Goal: Information Seeking & Learning: Learn about a topic

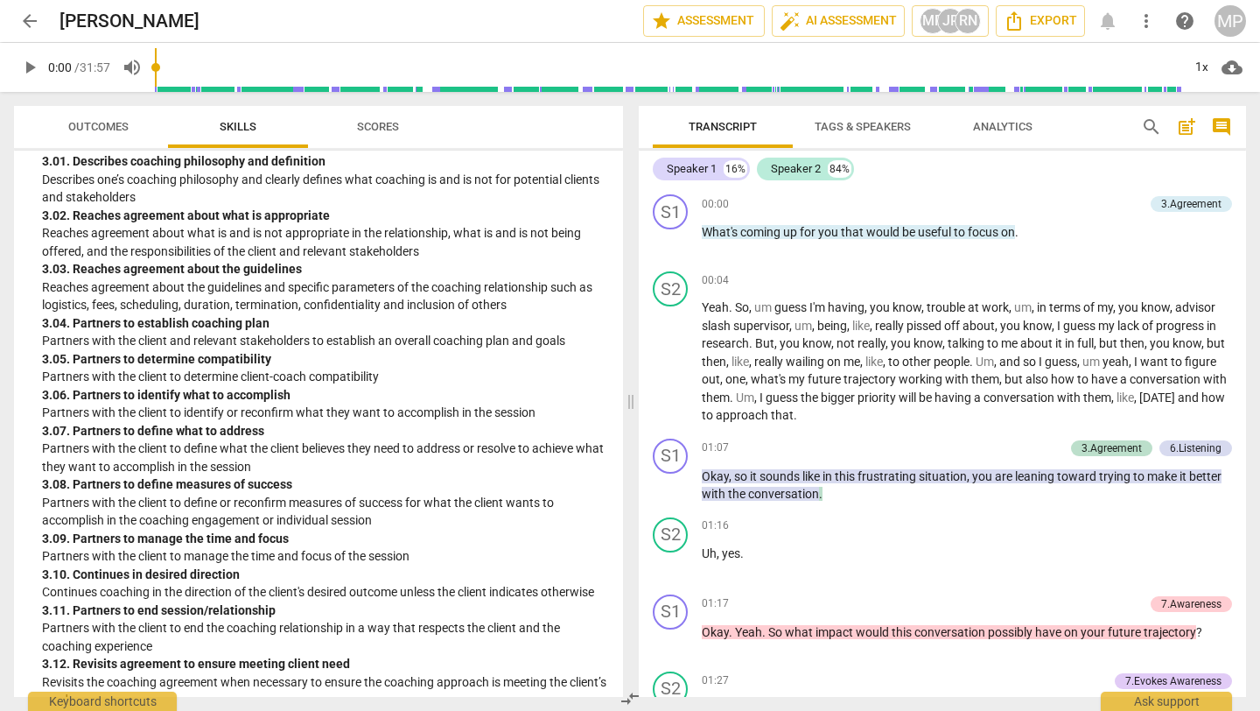
scroll to position [948, 0]
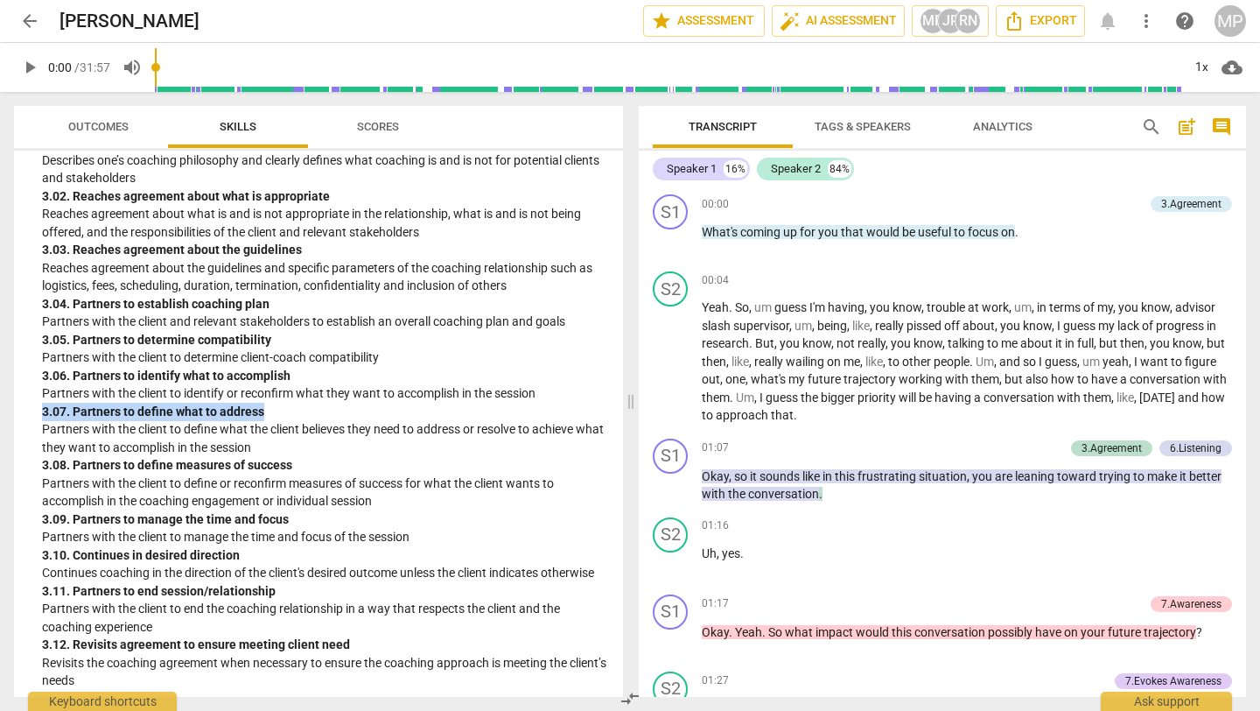
drag, startPoint x: 270, startPoint y: 410, endPoint x: 45, endPoint y: 409, distance: 225.8
click at [45, 409] on div "3. 07. Partners to define what to address" at bounding box center [325, 412] width 567 height 18
copy div "3. 07. Partners to define what to address"
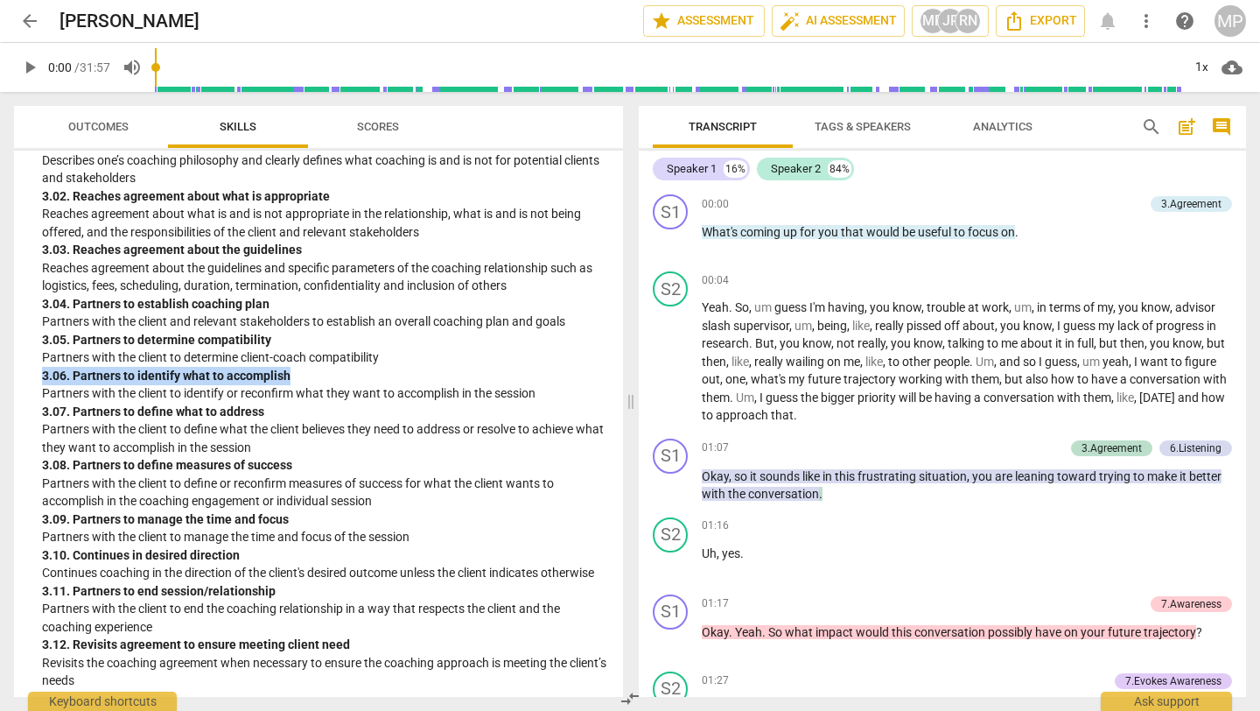
drag, startPoint x: 297, startPoint y: 381, endPoint x: 31, endPoint y: 377, distance: 266.0
click at [31, 377] on div "3. Establishes and Maintains Agreements Partners with the client and relevant s…" at bounding box center [318, 371] width 581 height 635
copy div "3. 06. Partners to identify what to accomplish"
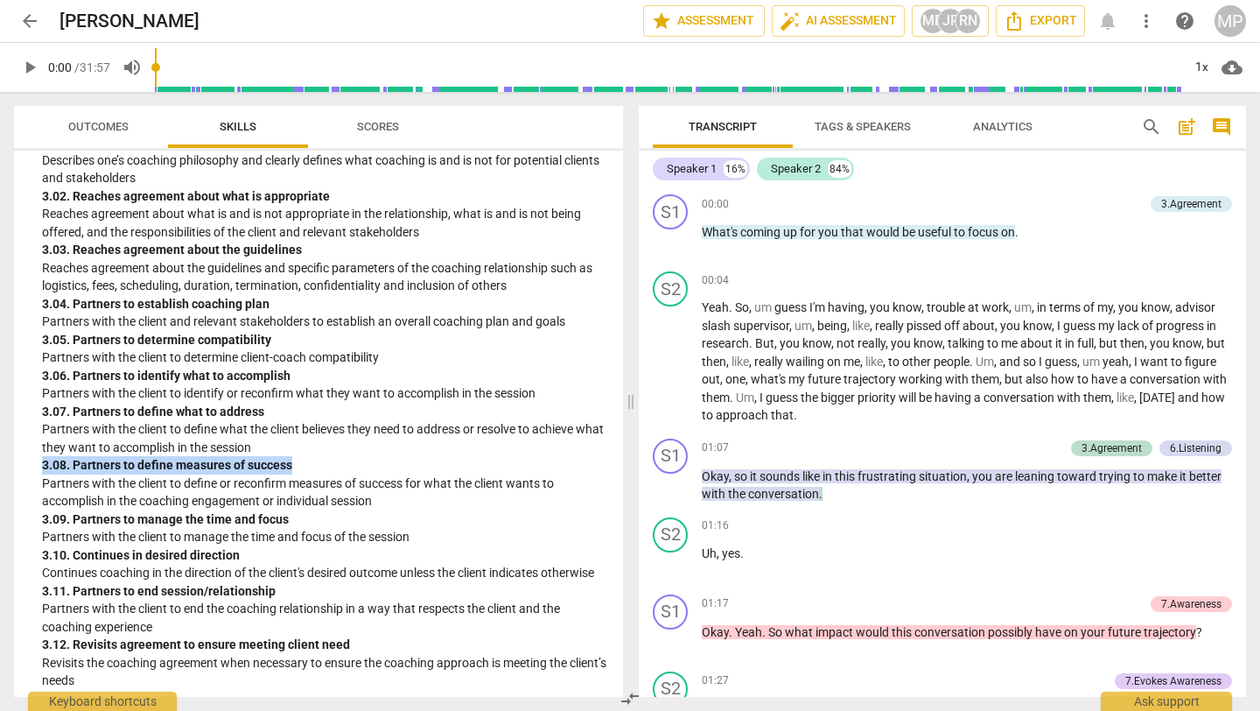
drag, startPoint x: 300, startPoint y: 460, endPoint x: 24, endPoint y: 465, distance: 276.6
click at [24, 465] on div "ICF Updated Core Competencies (2025) visibility 1. Demonstrates Ethical Practic…" at bounding box center [318, 424] width 609 height 546
copy div "3. 08. Partners to define measures of success"
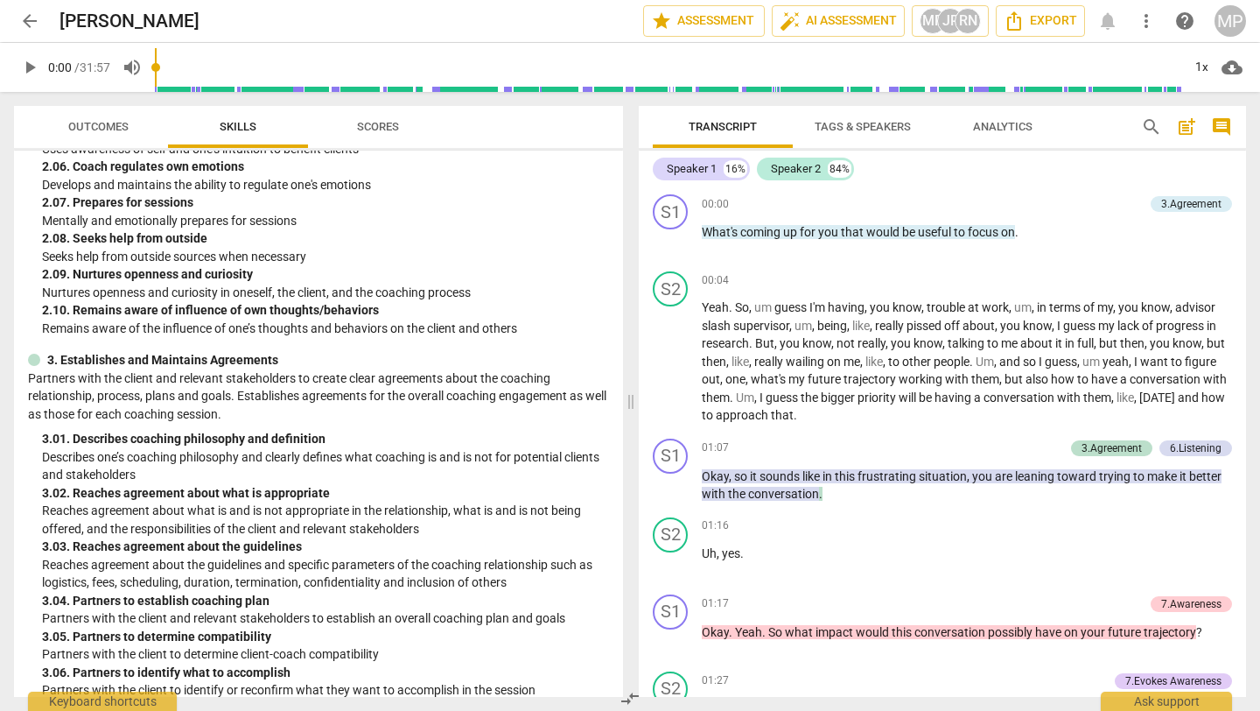
scroll to position [0, 0]
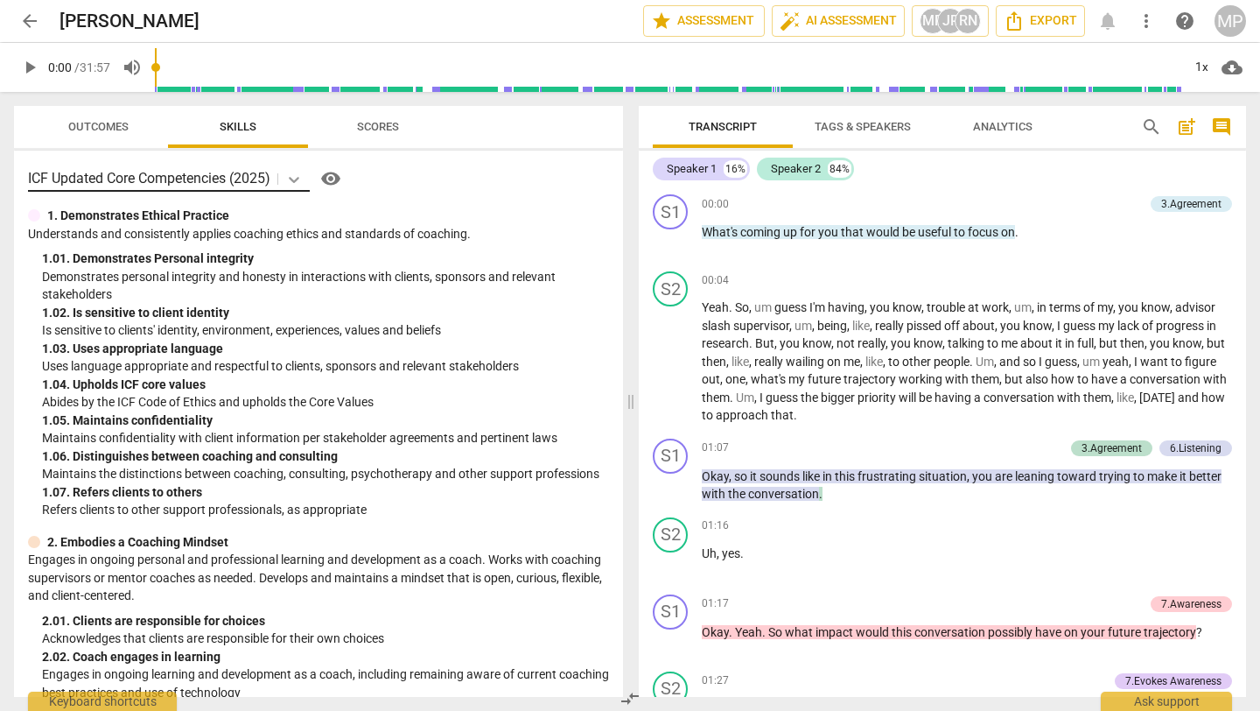
click at [295, 178] on icon at bounding box center [294, 180] width 11 height 6
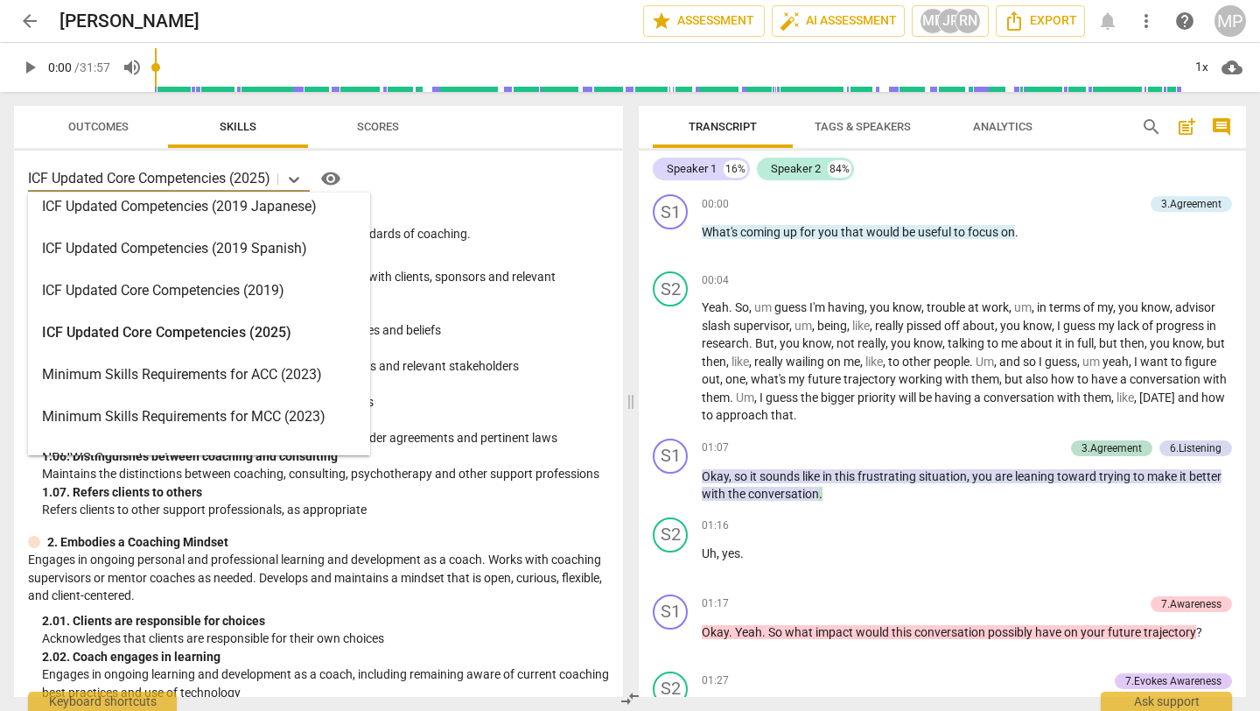
scroll to position [264, 0]
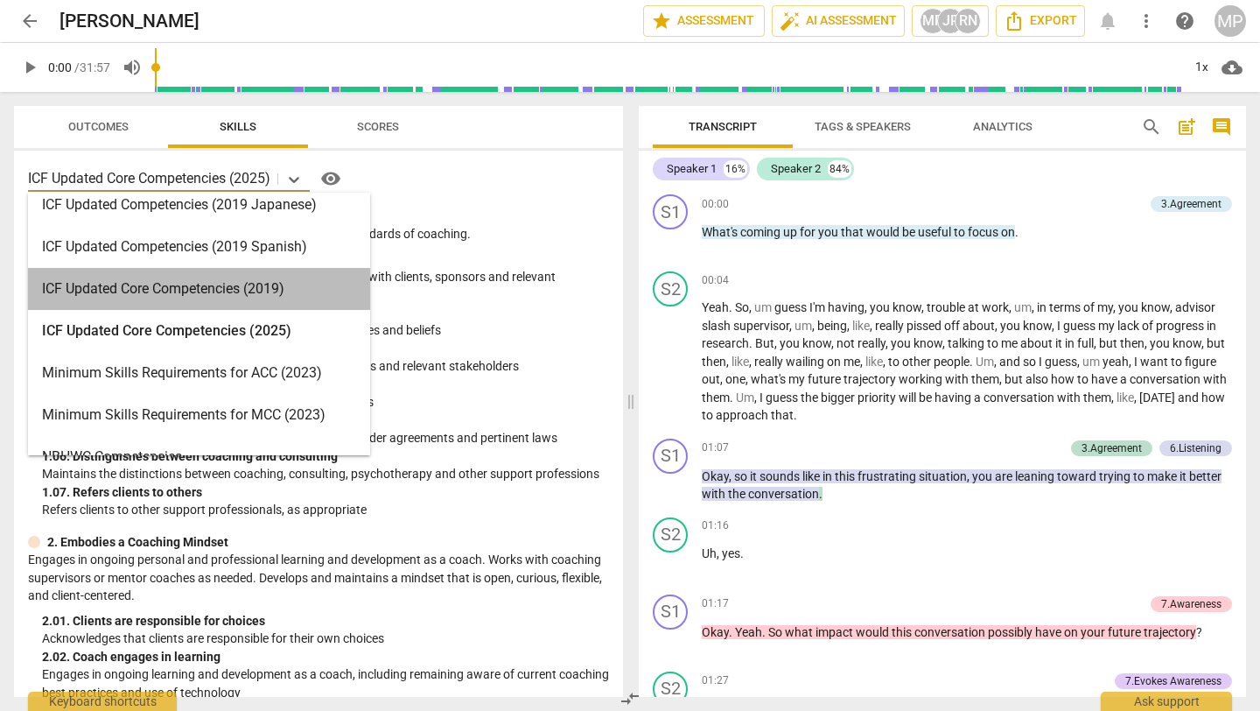
click at [192, 291] on div "ICF Updated Core Competencies (2019)" at bounding box center [199, 289] width 342 height 42
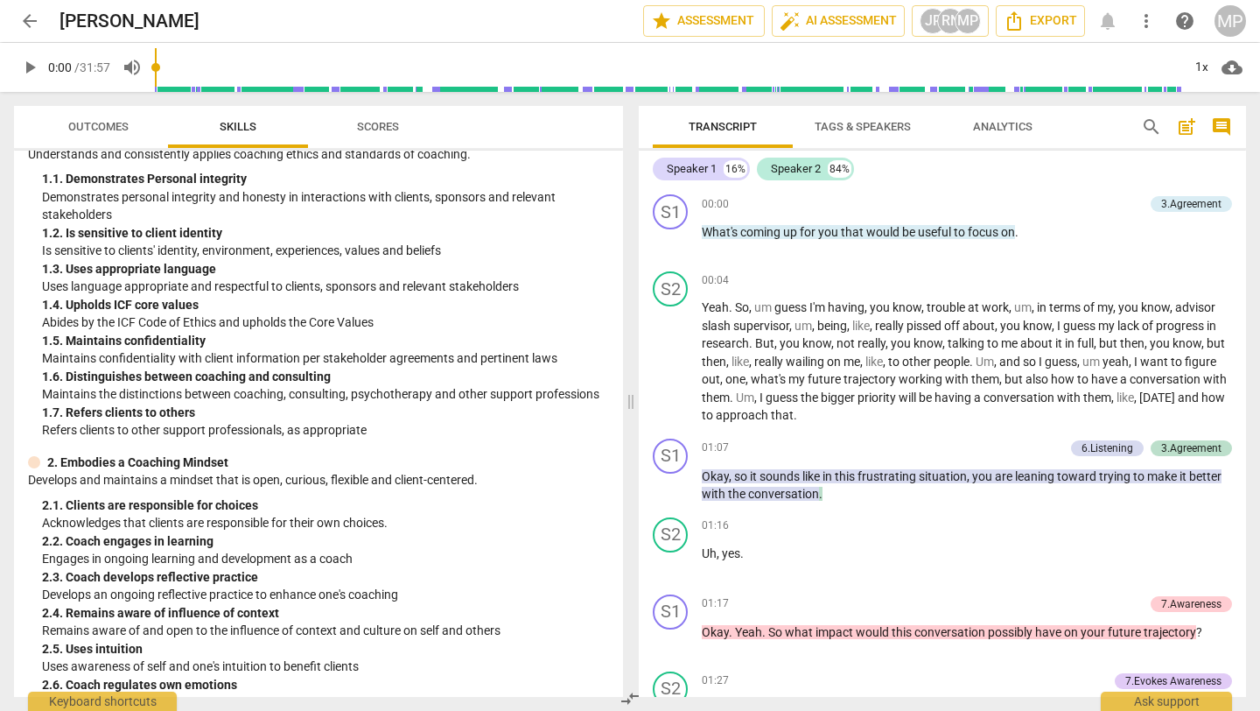
scroll to position [0, 0]
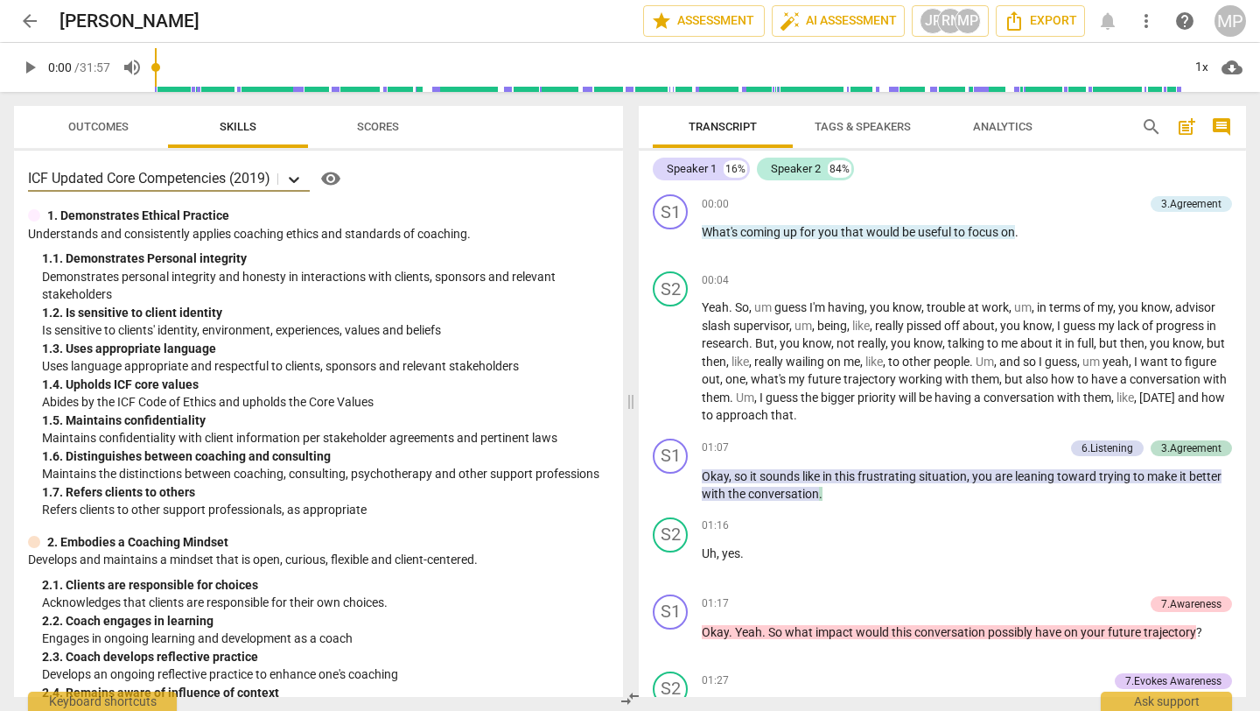
click at [296, 178] on icon at bounding box center [294, 180] width 11 height 6
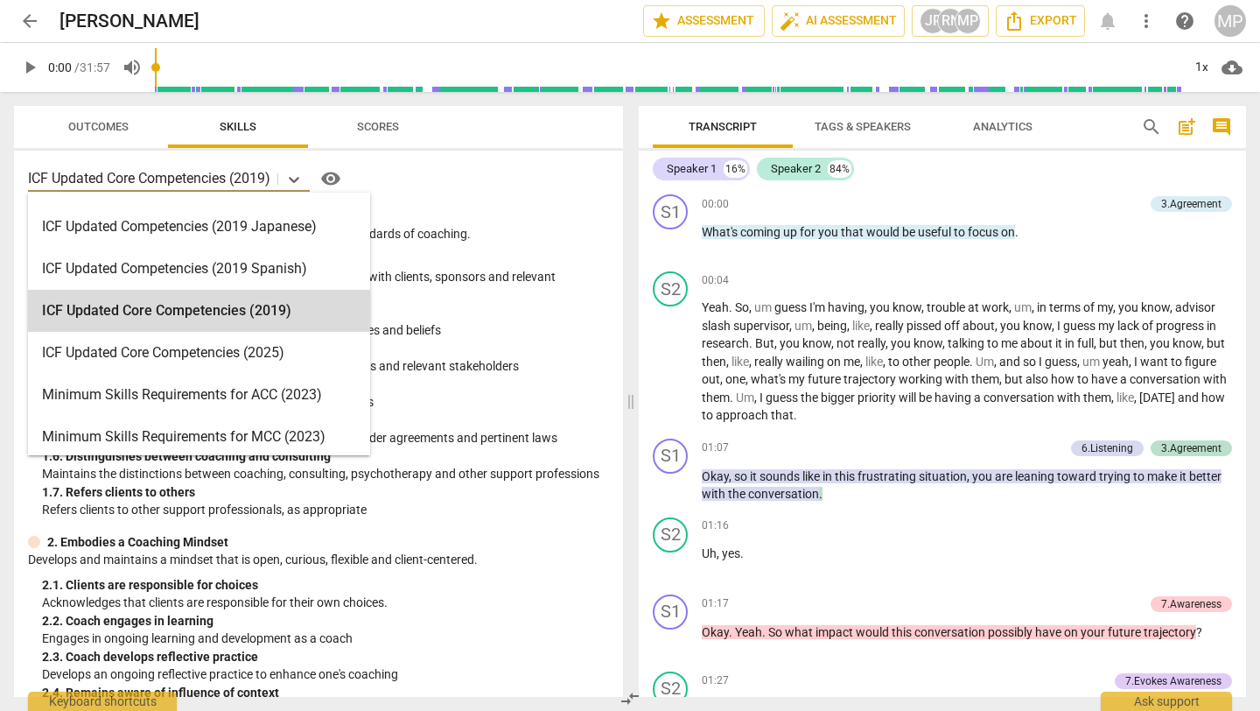
scroll to position [244, 0]
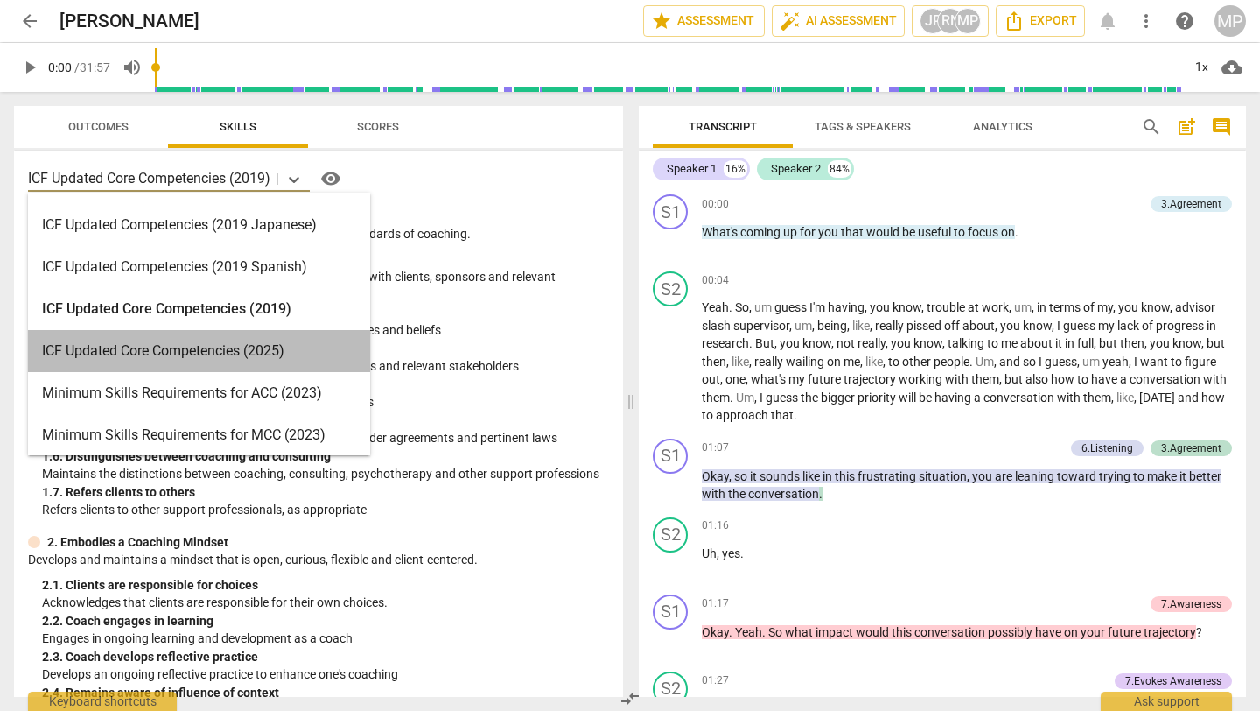
click at [236, 355] on div "ICF Updated Core Competencies (2025)" at bounding box center [199, 351] width 342 height 42
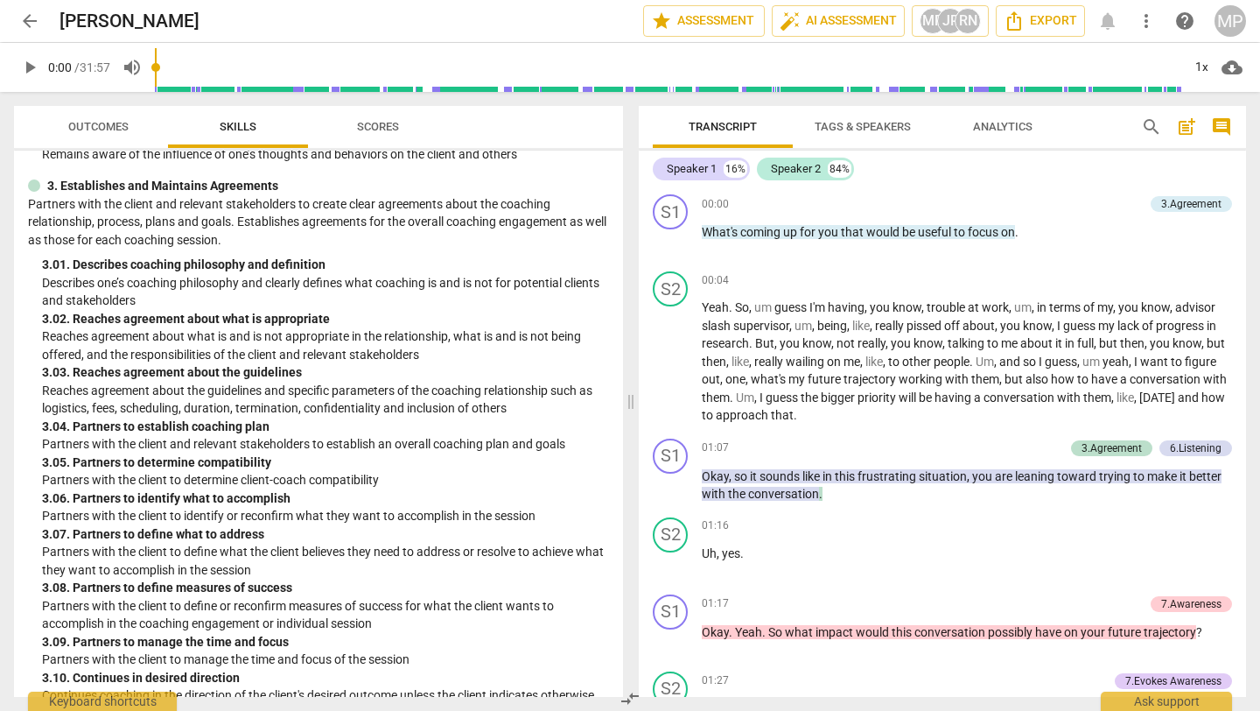
scroll to position [822, 0]
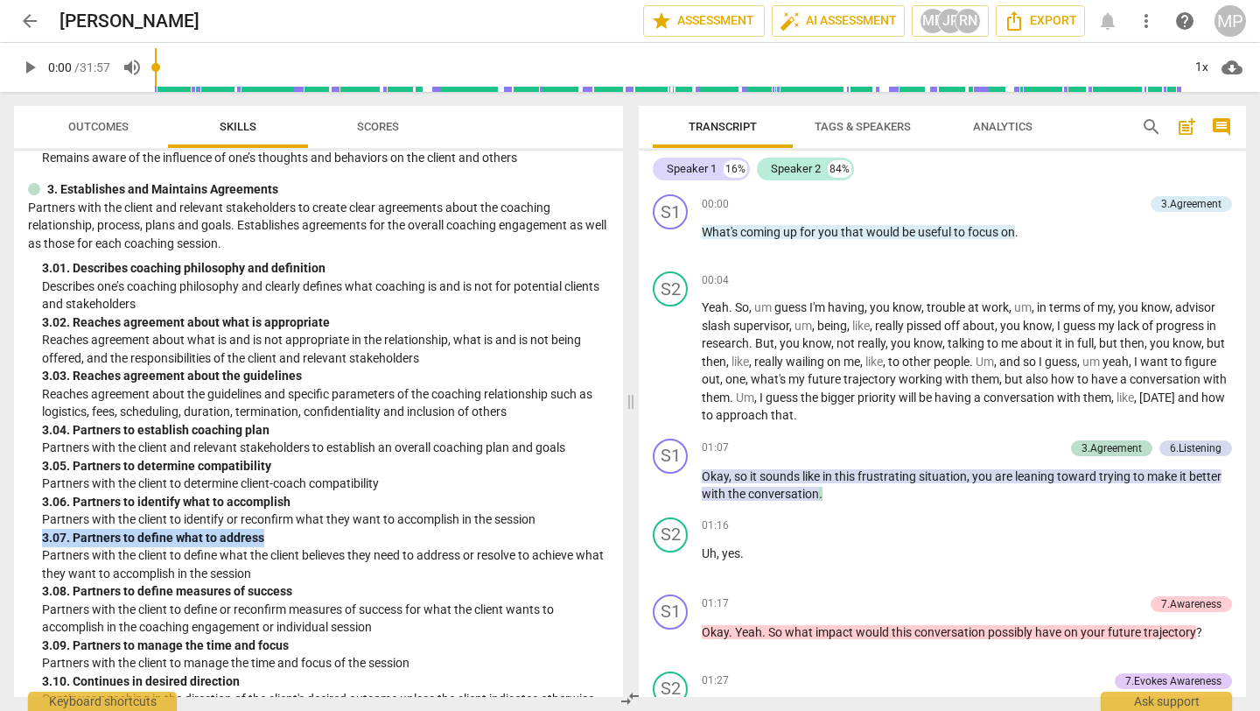
drag, startPoint x: 270, startPoint y: 535, endPoint x: 25, endPoint y: 544, distance: 245.2
click at [25, 544] on div "ICF Updated Core Competencies (2025) visibility 1. Demonstrates Ethical Practic…" at bounding box center [318, 424] width 609 height 546
copy div "3. 07. Partners to define what to address"
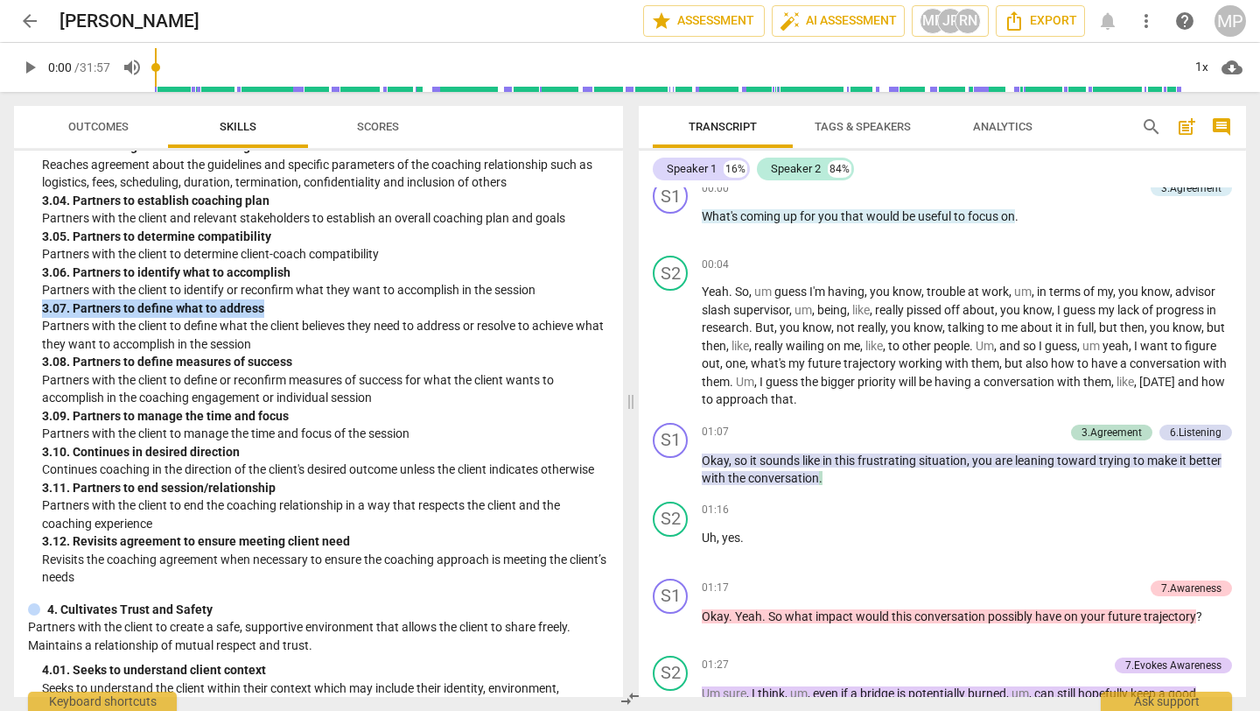
scroll to position [1078, 0]
